Goal: Find specific page/section: Find specific page/section

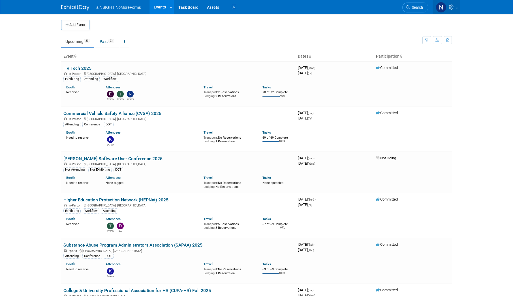
click at [457, 6] on link at bounding box center [446, 7] width 28 height 14
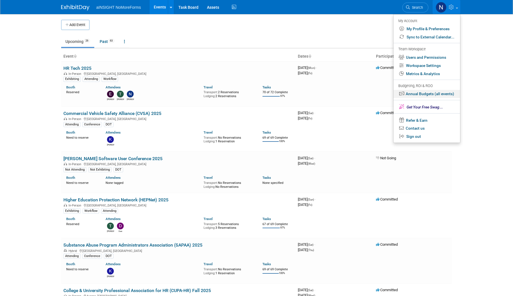
click at [422, 95] on link "Annual Budgets (all events)" at bounding box center [426, 94] width 66 height 8
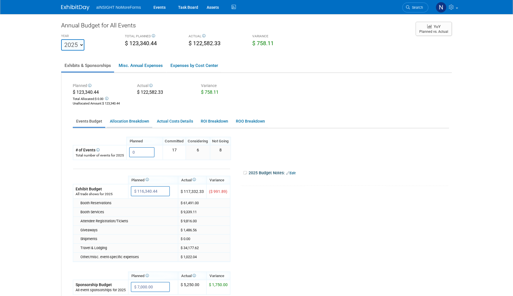
click at [128, 123] on link "Allocation Breakdown" at bounding box center [129, 121] width 46 height 11
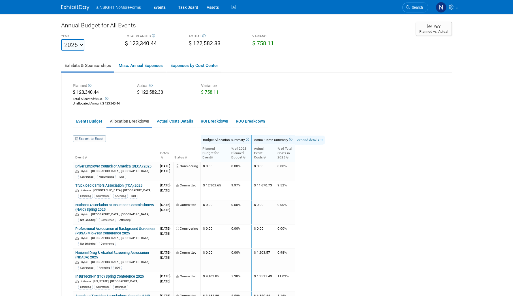
click at [323, 141] on icon at bounding box center [321, 140] width 4 height 3
